Goal: Transaction & Acquisition: Register for event/course

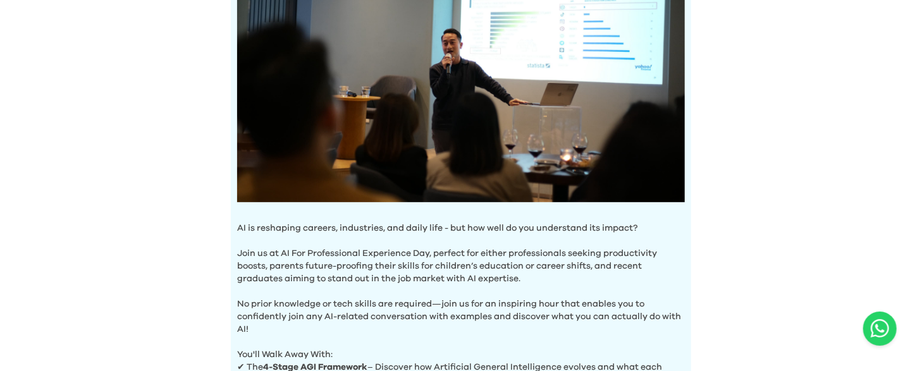
scroll to position [175, 0]
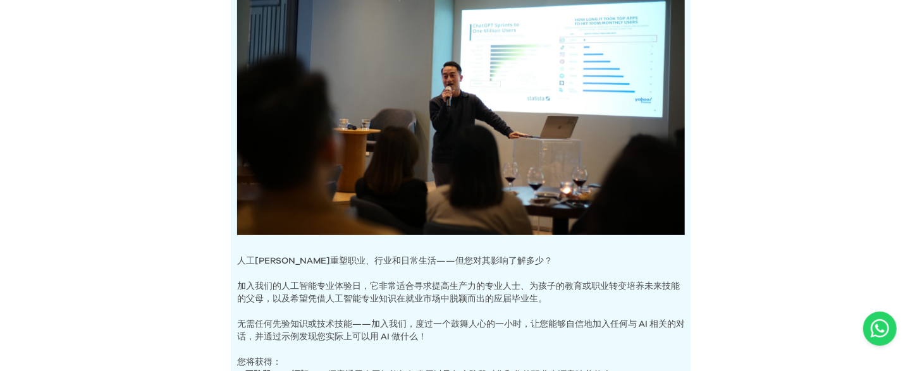
click at [749, 136] on div "人工智能体验日 人工智能正在重塑职业、行业和日常生活——但您对其影响了解多少？ 加入我们的人工智能专业体验日，它非常适合寻求提高生产力的专业人士、为孩子的教育…" at bounding box center [461, 259] width 922 height 869
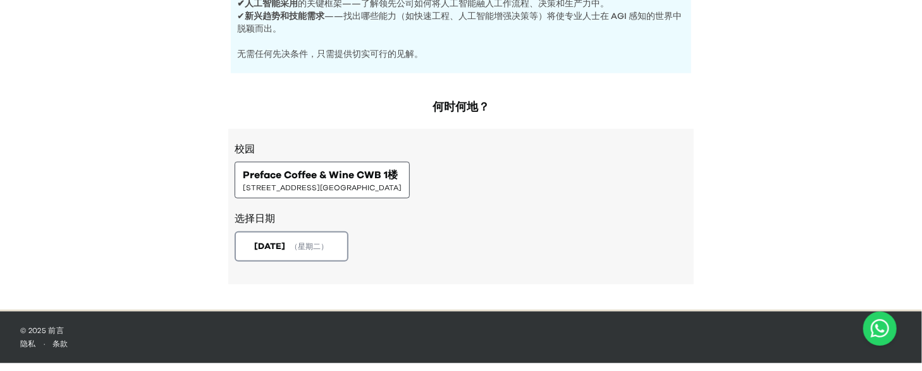
scroll to position [597, 0]
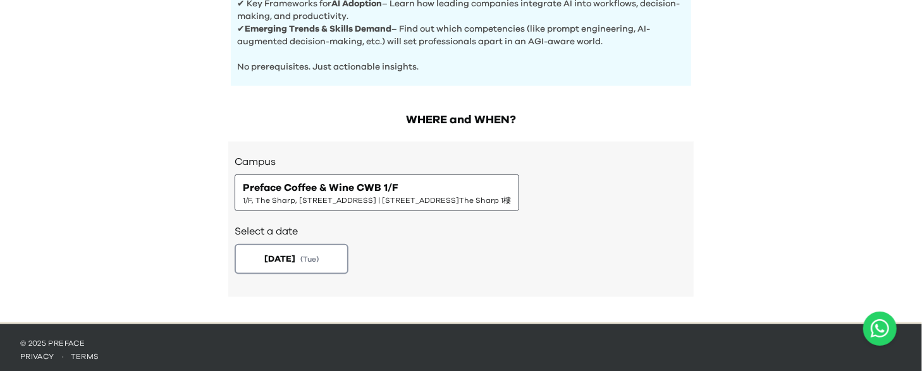
drag, startPoint x: 738, startPoint y: 123, endPoint x: 711, endPoint y: 127, distance: 27.4
click at [271, 262] on button "[DATE] ( Tue )" at bounding box center [292, 260] width 120 height 32
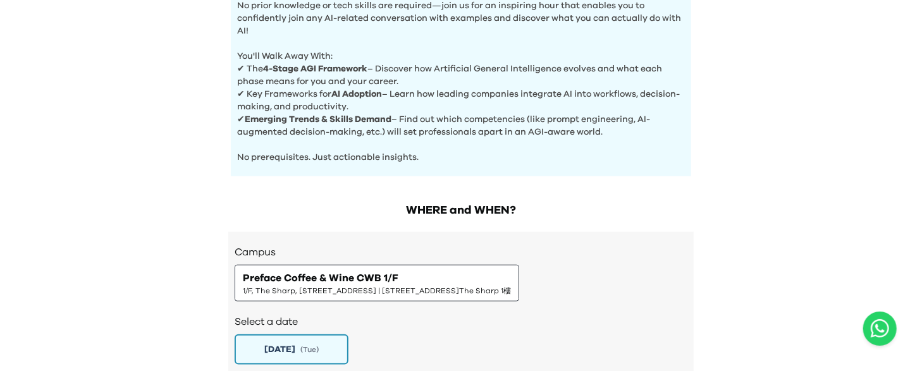
scroll to position [685, 0]
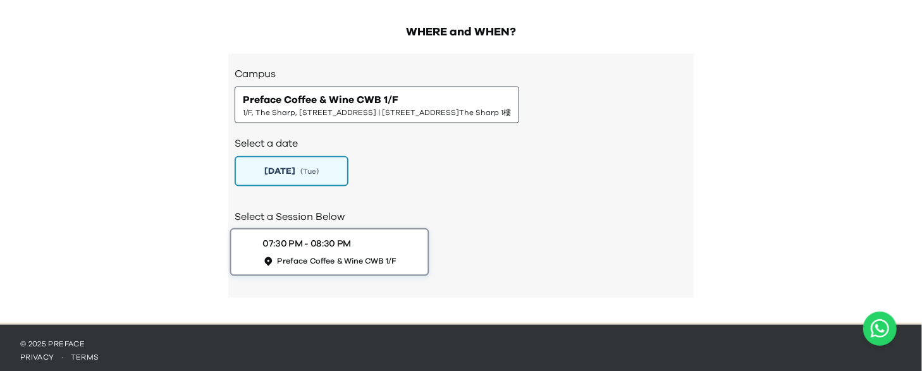
click at [304, 256] on span "Preface Coffee & Wine CWB 1/F" at bounding box center [337, 261] width 119 height 11
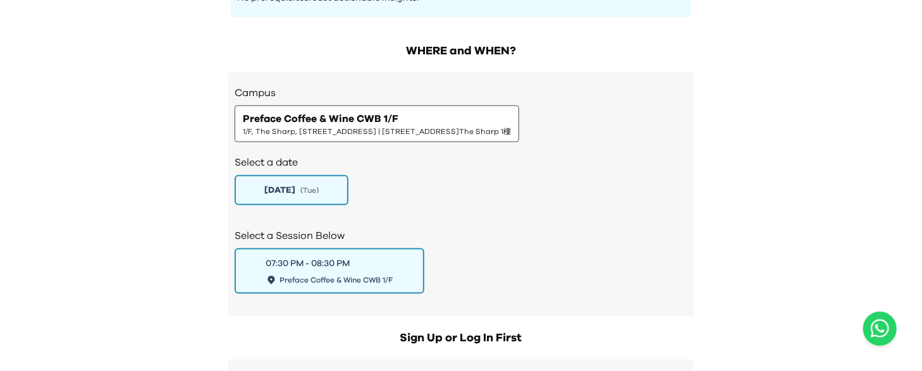
scroll to position [674, 0]
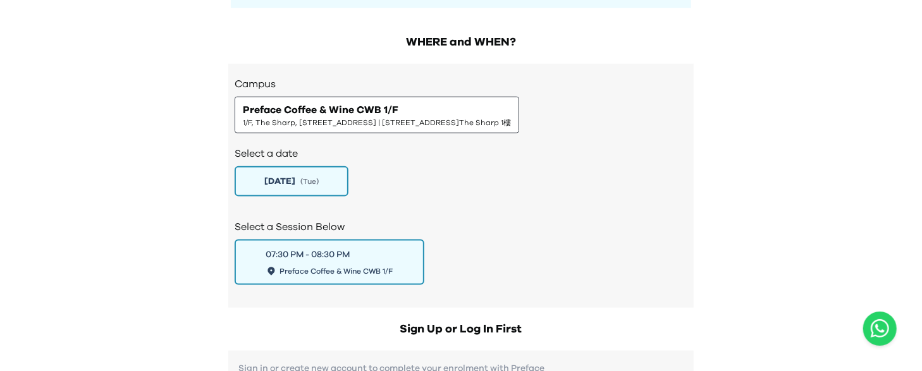
click at [366, 109] on span "Preface Coffee & Wine CWB 1/F" at bounding box center [321, 109] width 156 height 15
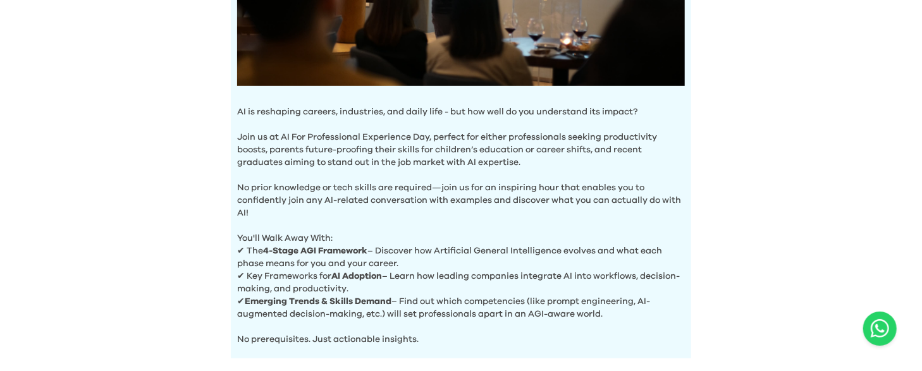
scroll to position [421, 0]
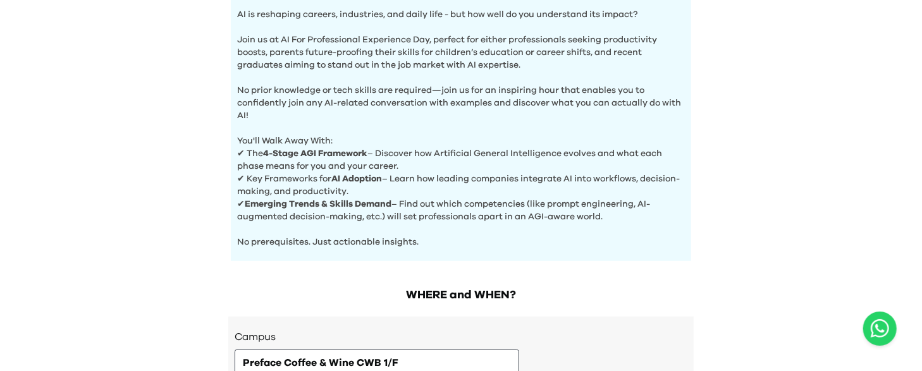
drag, startPoint x: 241, startPoint y: 175, endPoint x: 630, endPoint y: 212, distance: 390.2
click at [630, 212] on p "✔ Emerging Trends & Skills Demand – Find out which competencies (like prompt en…" at bounding box center [461, 210] width 448 height 25
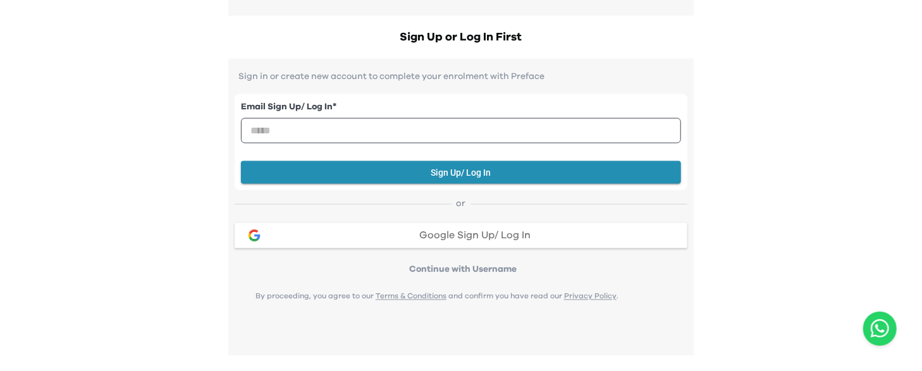
scroll to position [970, 0]
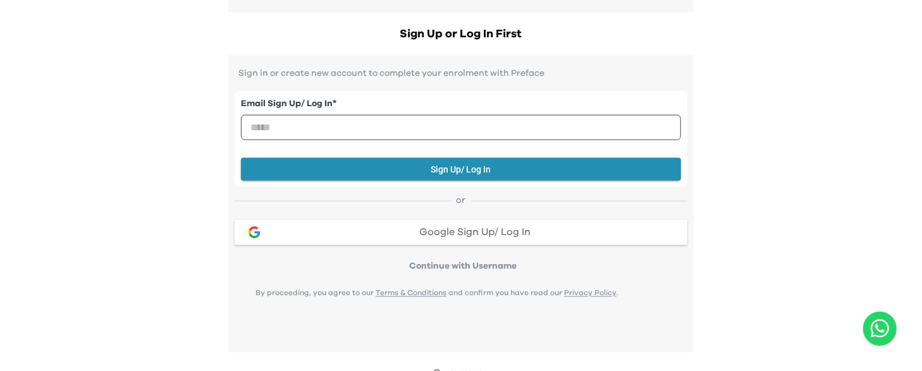
click at [516, 230] on span "Google Sign Up/ Log In" at bounding box center [475, 233] width 111 height 10
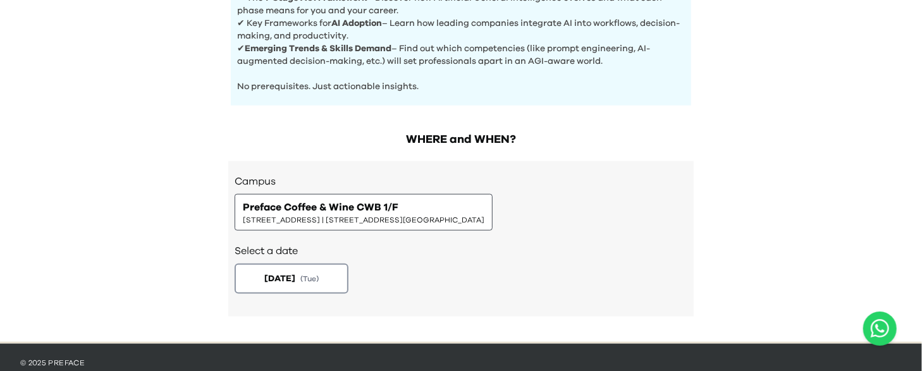
scroll to position [597, 0]
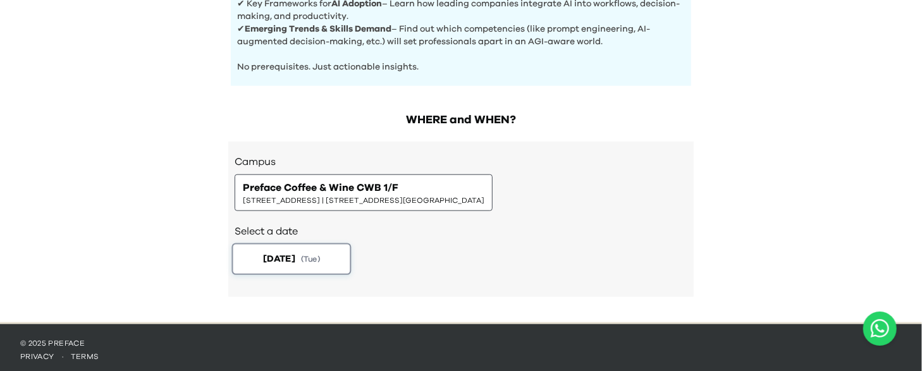
click at [276, 252] on span "[DATE]" at bounding box center [279, 258] width 32 height 13
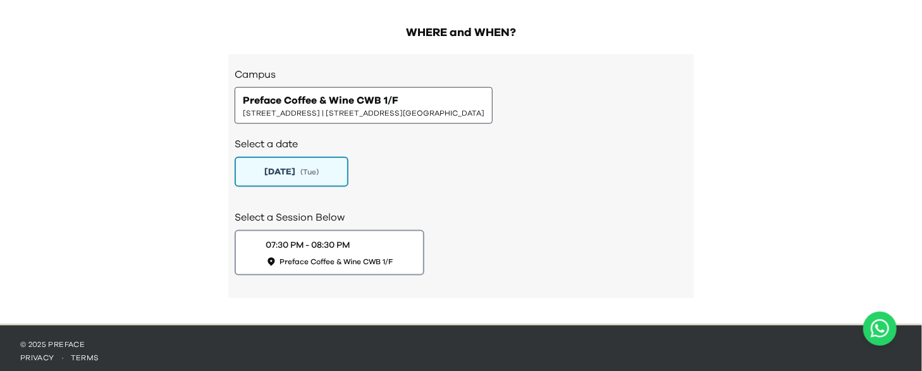
scroll to position [685, 0]
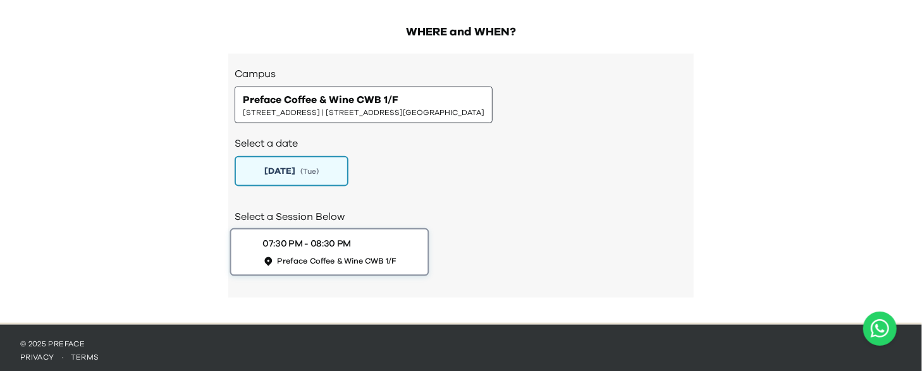
click at [339, 256] on span "Preface Coffee & Wine CWB 1/F" at bounding box center [337, 261] width 119 height 11
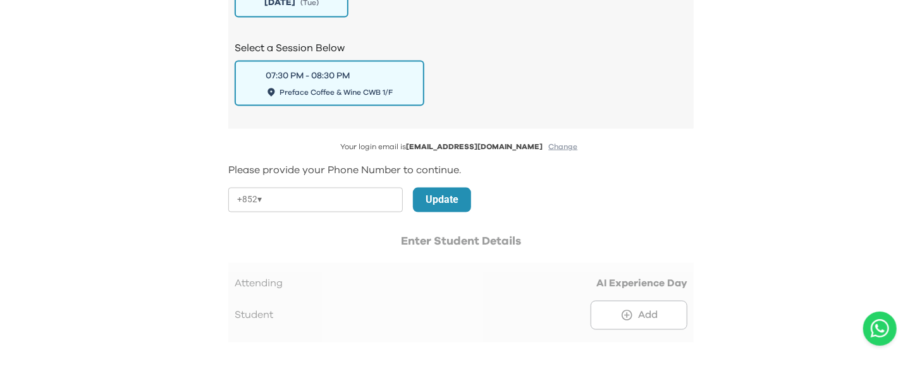
scroll to position [853, 0]
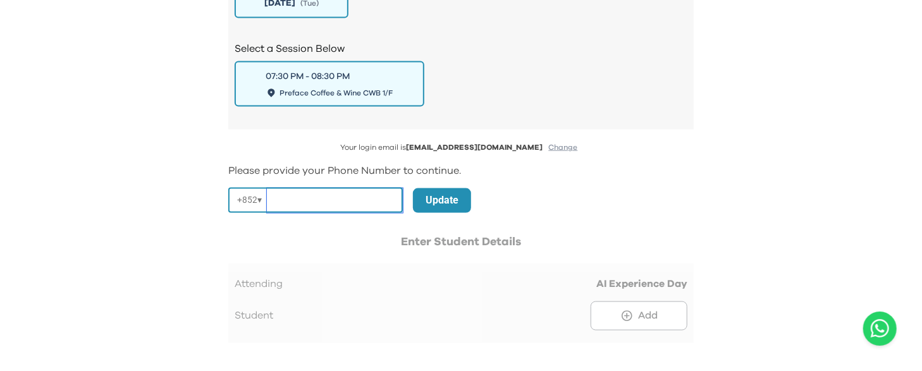
click at [345, 194] on input "tel" at bounding box center [335, 201] width 136 height 25
type input "********"
click at [449, 197] on p "Update" at bounding box center [442, 200] width 33 height 15
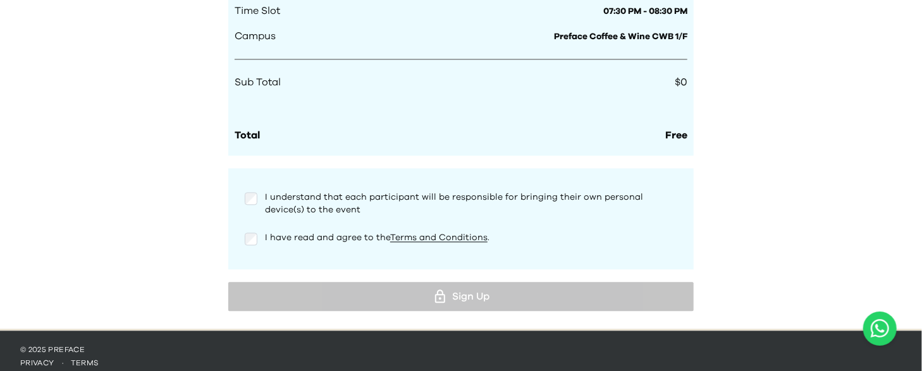
scroll to position [1262, 0]
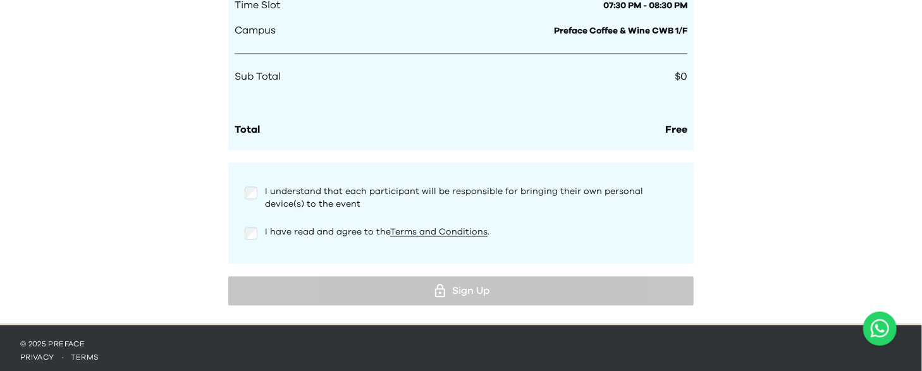
click at [263, 226] on div "I have read and agree to the Terms and Conditions ." at bounding box center [461, 233] width 433 height 15
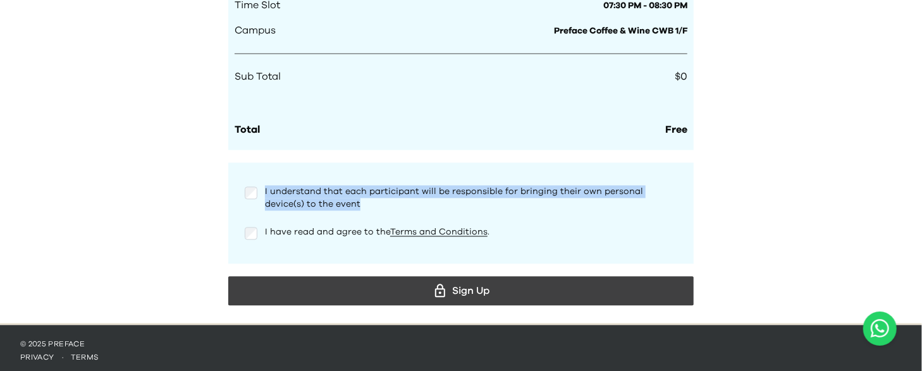
drag, startPoint x: 342, startPoint y: 209, endPoint x: 261, endPoint y: 194, distance: 83.1
click at [261, 194] on div "I understand that each participant will be responsible for bringing their own p…" at bounding box center [461, 195] width 453 height 40
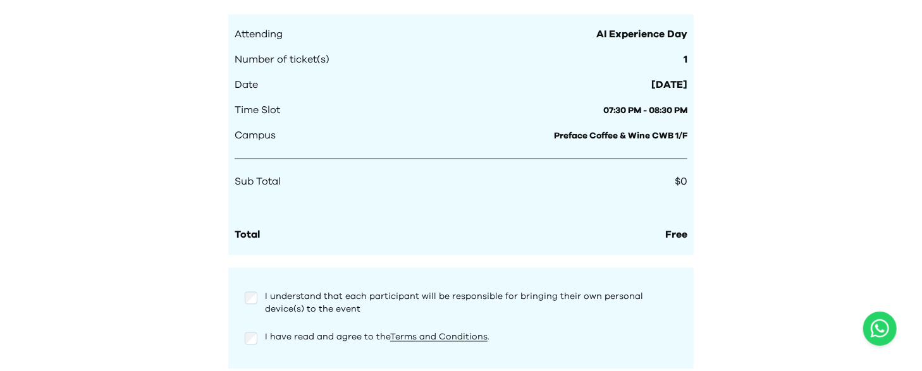
scroll to position [1220, 0]
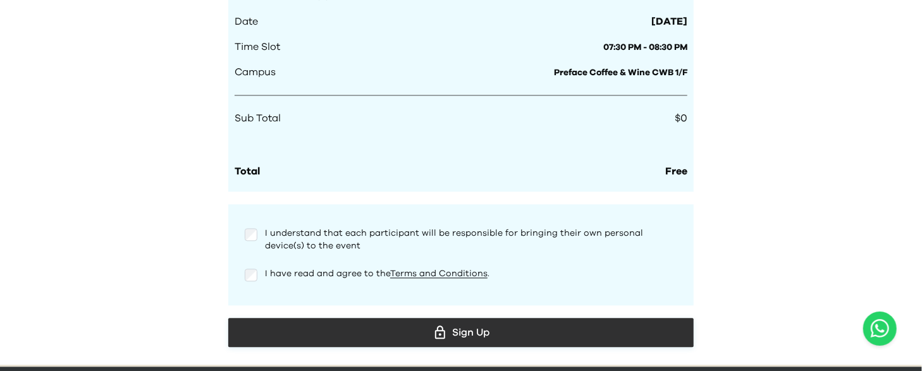
click at [500, 323] on div "Sign Up" at bounding box center [461, 332] width 445 height 19
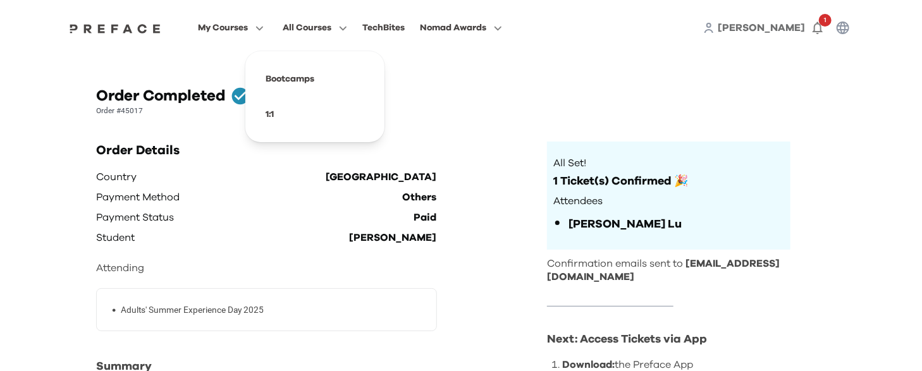
click at [326, 33] on span "All Courses" at bounding box center [307, 27] width 49 height 15
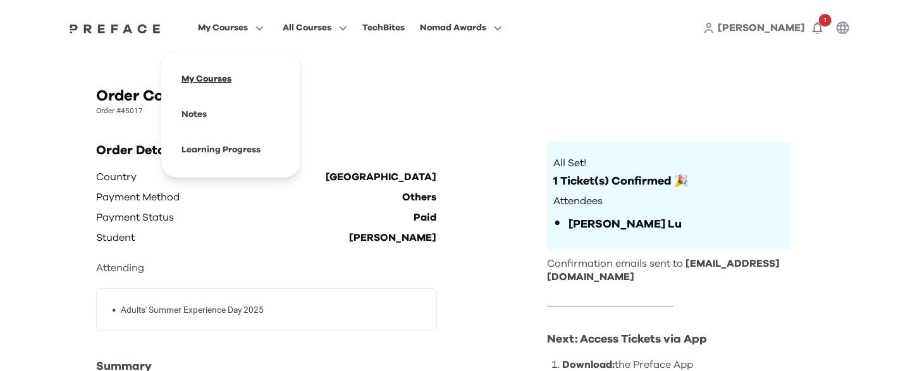
click at [218, 75] on span at bounding box center [230, 78] width 119 height 35
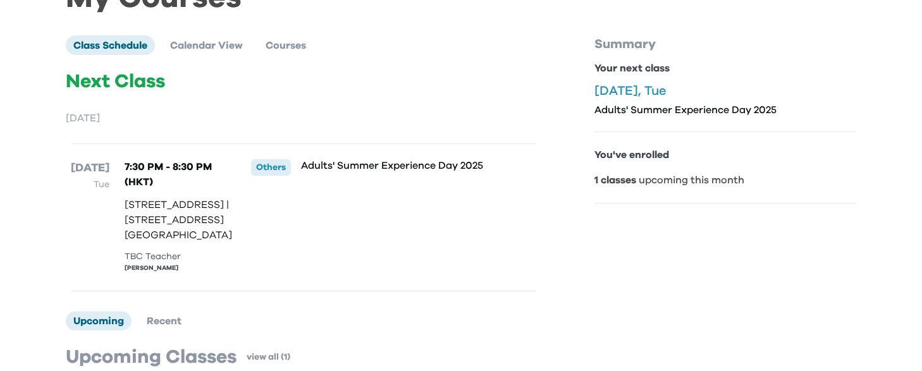
scroll to position [79, 0]
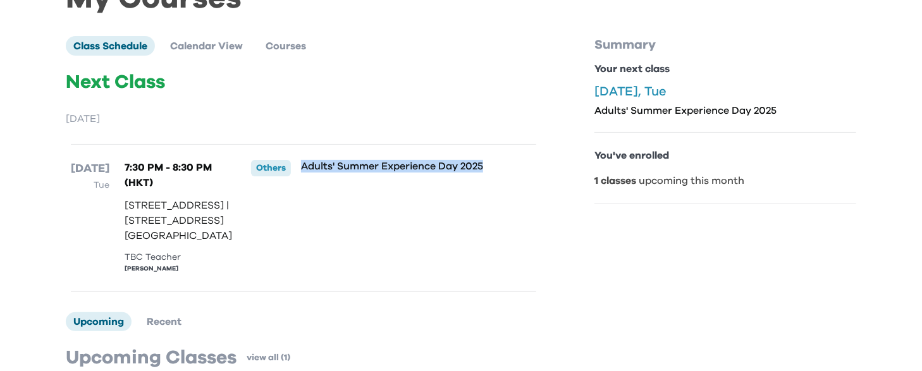
drag, startPoint x: 304, startPoint y: 170, endPoint x: 488, endPoint y: 170, distance: 184.1
click at [488, 170] on p "Adults' Summer Experience Day 2025" at bounding box center [398, 166] width 194 height 13
copy p "Adults' Summer Experience Day 2025"
click at [426, 197] on div "Adults' Summer Experience Day 2025" at bounding box center [398, 218] width 194 height 116
